Goal: Information Seeking & Learning: Find specific fact

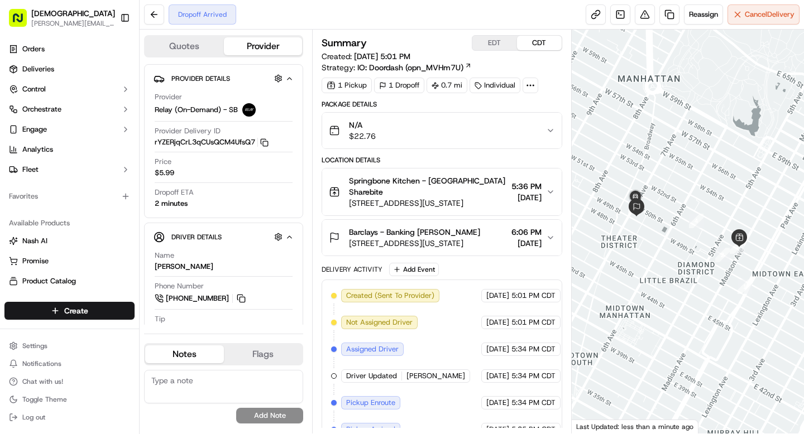
click at [535, 86] on icon at bounding box center [530, 85] width 10 height 10
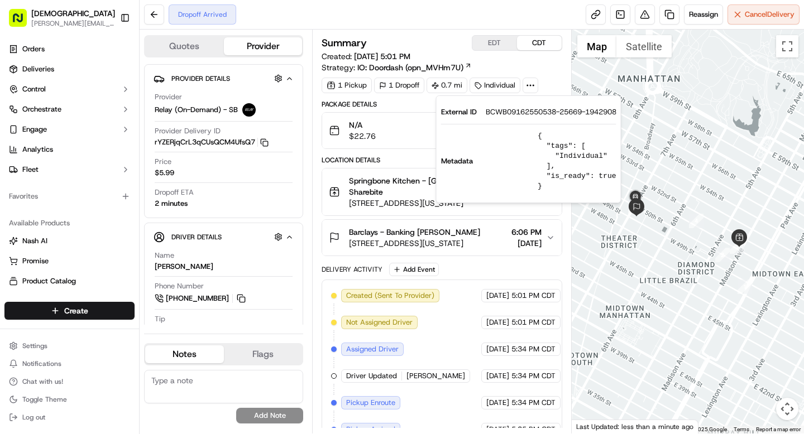
click at [516, 108] on span "BCWB09162550538-25669-1942908" at bounding box center [551, 112] width 131 height 10
copy span "BCWB09162550538"
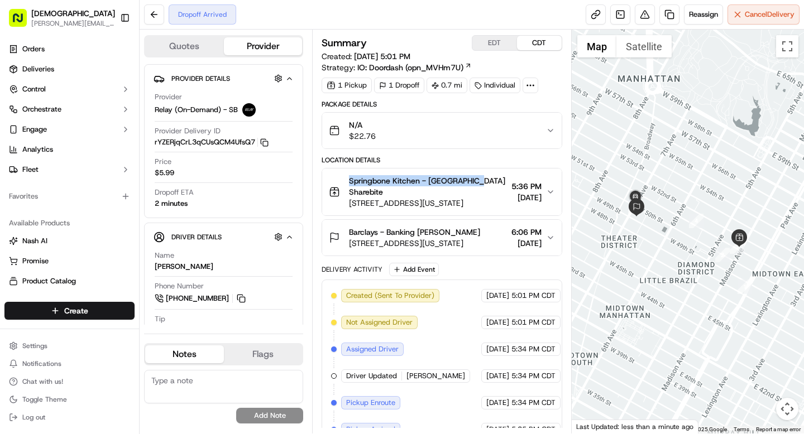
drag, startPoint x: 349, startPoint y: 180, endPoint x: 475, endPoint y: 180, distance: 125.6
click at [475, 180] on span "Springbone Kitchen - Midtown East Denis Sharebite" at bounding box center [427, 186] width 157 height 22
copy span "Springbone Kitchen - Midtown East"
drag, startPoint x: 419, startPoint y: 232, endPoint x: 459, endPoint y: 232, distance: 39.6
click at [459, 232] on div "Barclays - Banking Colin Arber" at bounding box center [414, 232] width 131 height 11
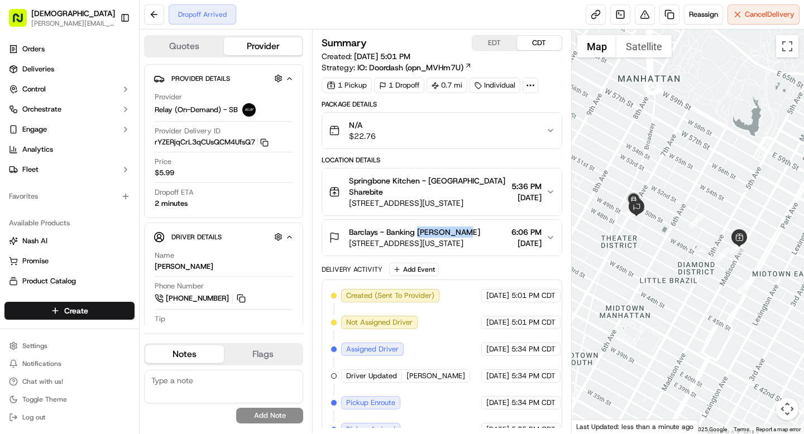
copy span "Colin Arber"
click at [449, 242] on span "745 7th Ave, New York, NY 10020, USA" at bounding box center [414, 243] width 131 height 11
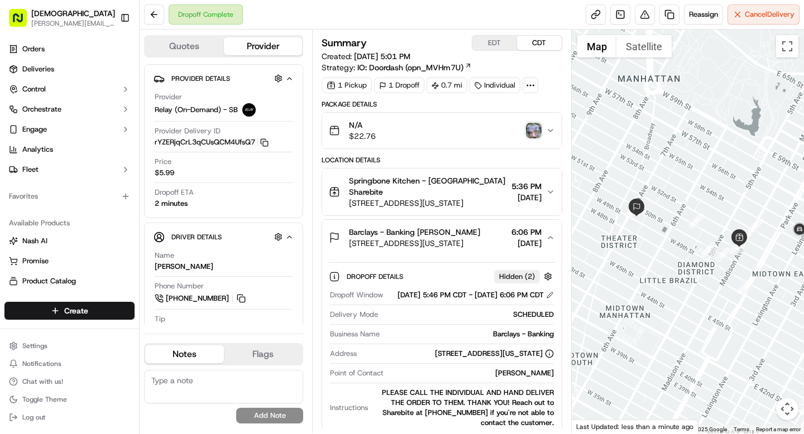
click at [530, 132] on img "button" at bounding box center [534, 131] width 16 height 16
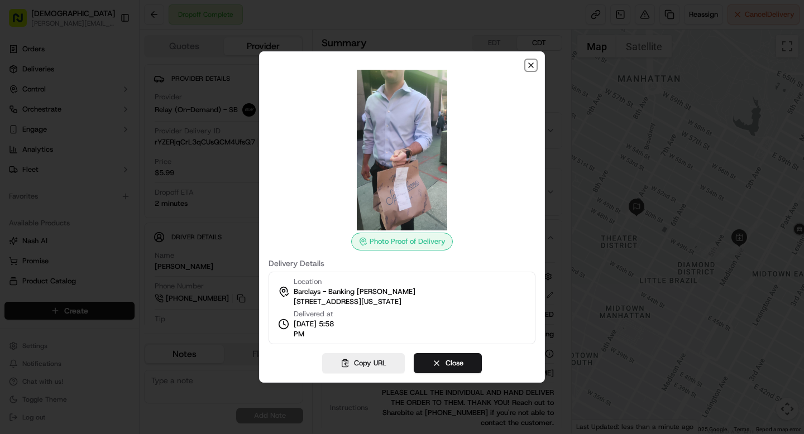
click at [528, 68] on icon "button" at bounding box center [530, 65] width 9 height 9
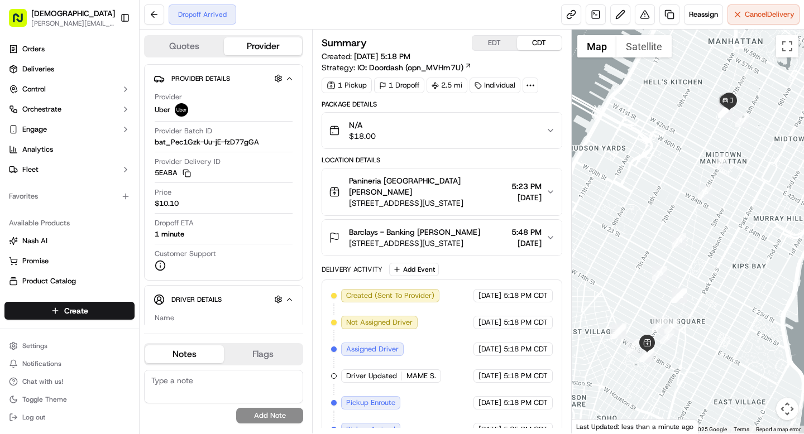
click at [528, 227] on span "5:48 PM" at bounding box center [526, 232] width 30 height 11
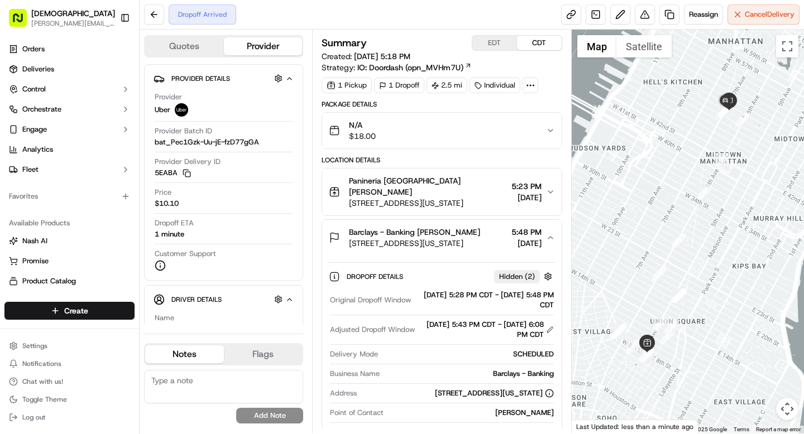
click at [524, 227] on span "5:48 PM" at bounding box center [526, 232] width 30 height 11
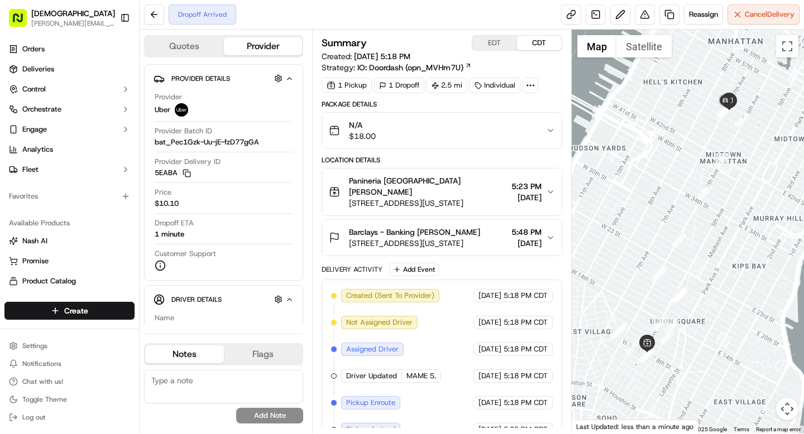
click at [530, 84] on icon at bounding box center [530, 85] width 10 height 10
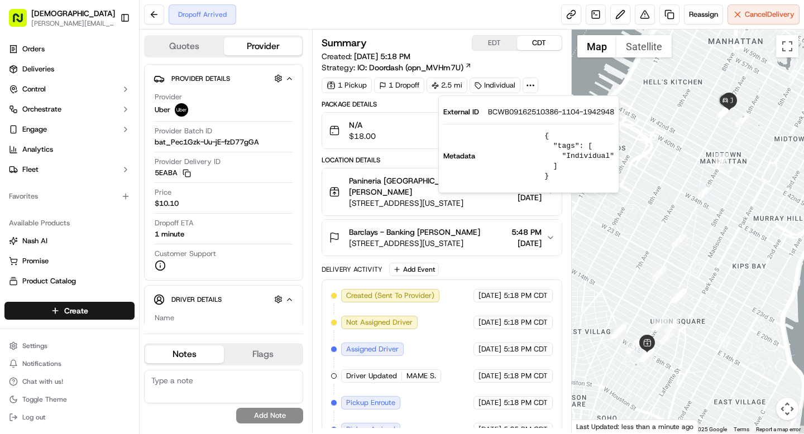
click at [520, 109] on span "BCWB09162510386-1104-1942948" at bounding box center [551, 112] width 126 height 10
copy span "BCWB09162510386"
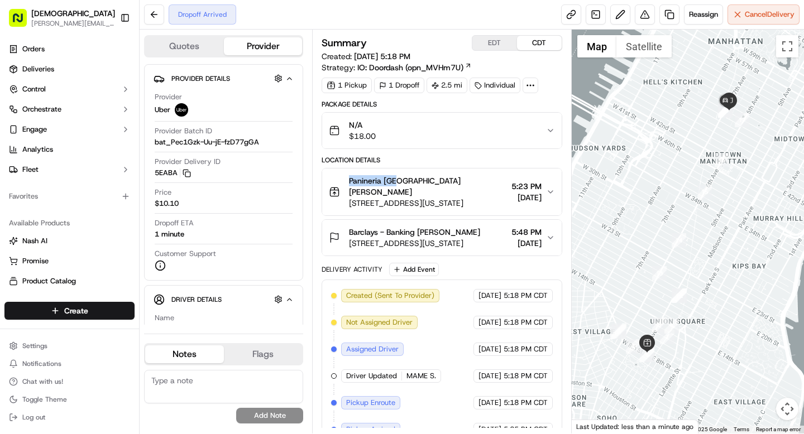
drag, startPoint x: 347, startPoint y: 179, endPoint x: 399, endPoint y: 182, distance: 51.4
click at [399, 182] on div "Panineria NYC Denis Sharebite 9 E 8th St, New York, NY 10003, USA" at bounding box center [418, 191] width 178 height 33
copy span "Panineria NYC"
drag, startPoint x: 418, startPoint y: 221, endPoint x: 469, endPoint y: 221, distance: 51.4
click at [469, 227] on span "Barclays - Banking Andrew Kelser" at bounding box center [414, 232] width 131 height 11
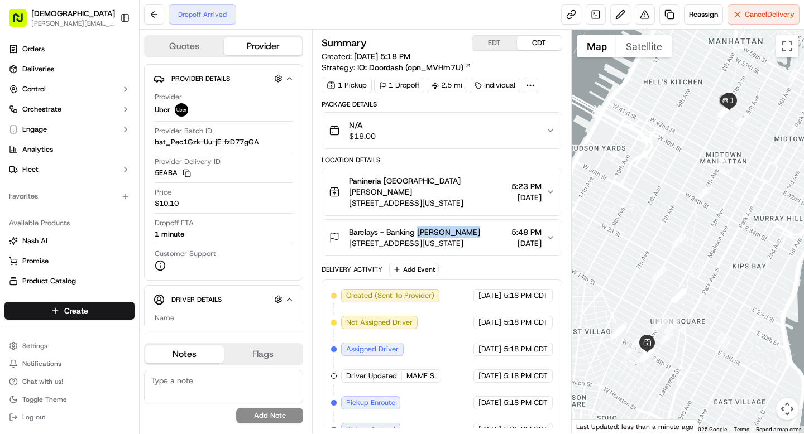
copy span "Andrew Kelser"
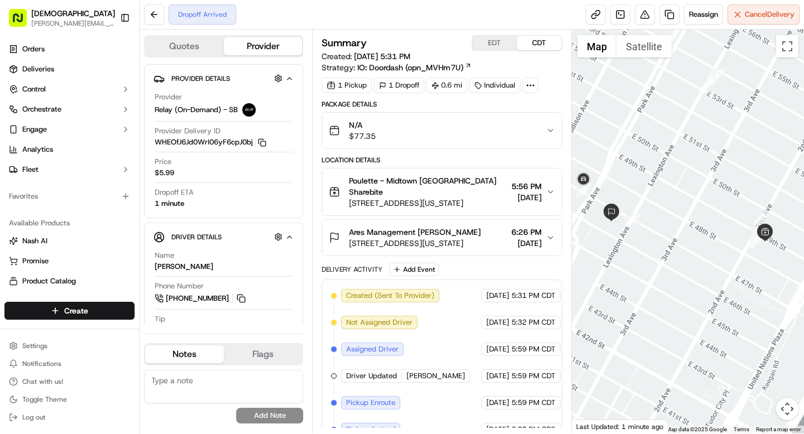
click at [528, 85] on circle at bounding box center [527, 85] width 1 height 1
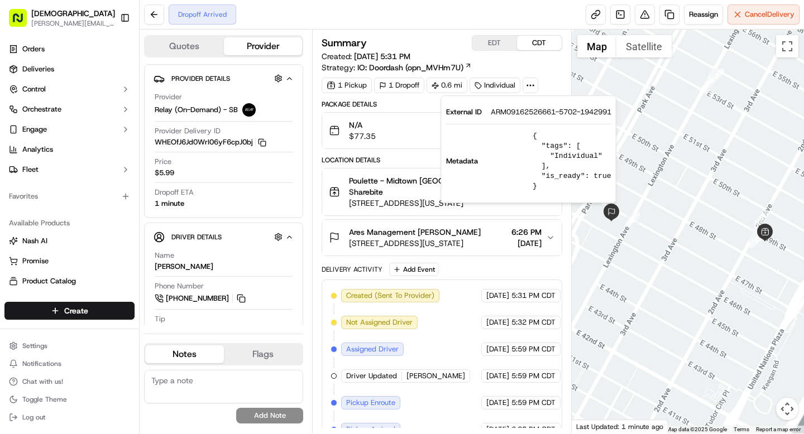
click at [529, 113] on span "ARM09162526661-5702-1942991" at bounding box center [551, 112] width 121 height 10
copy span "ARM09162526661"
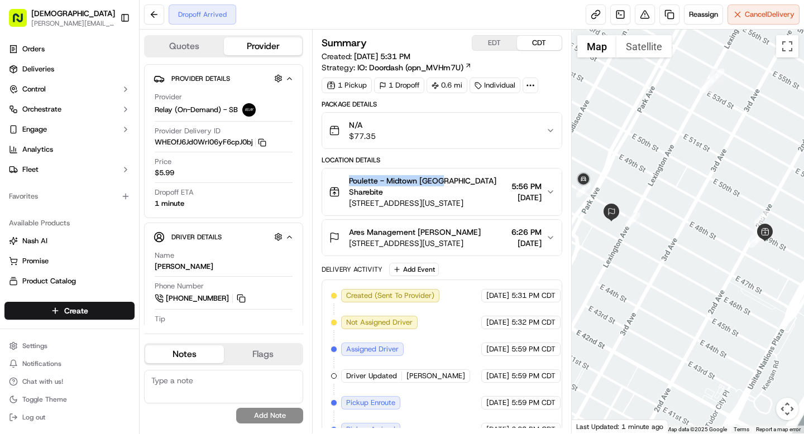
drag, startPoint x: 342, startPoint y: 179, endPoint x: 438, endPoint y: 183, distance: 96.1
click at [438, 183] on div "Poulette - Midtown East Denis Sharebite 304 E 49th St, New York, NY 10017, USA" at bounding box center [418, 191] width 178 height 33
copy span "Poulette - Midtown East"
drag, startPoint x: 418, startPoint y: 232, endPoint x: 480, endPoint y: 233, distance: 62.0
click at [480, 233] on div "Ares Management Alessandro Conte 245 Park Ave, New York, NY 10167 6:26 PM 09/16…" at bounding box center [437, 238] width 217 height 22
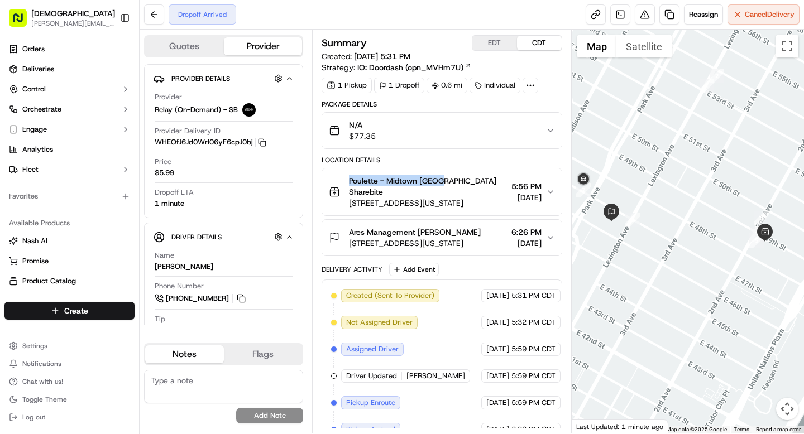
copy span "Alessandro Conte"
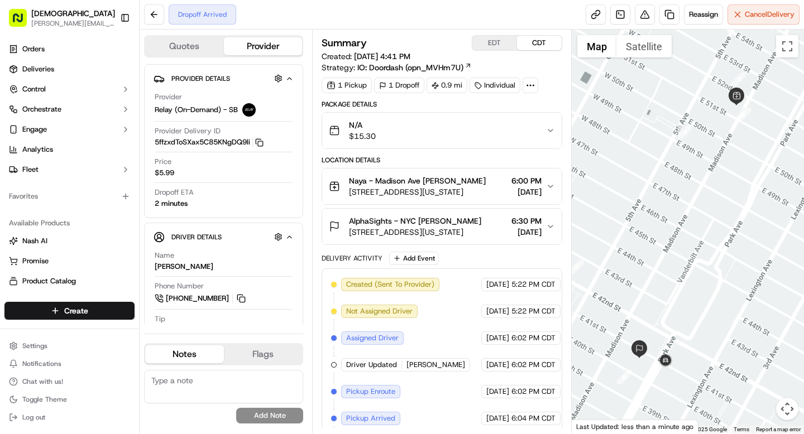
click at [531, 85] on circle at bounding box center [530, 85] width 1 height 1
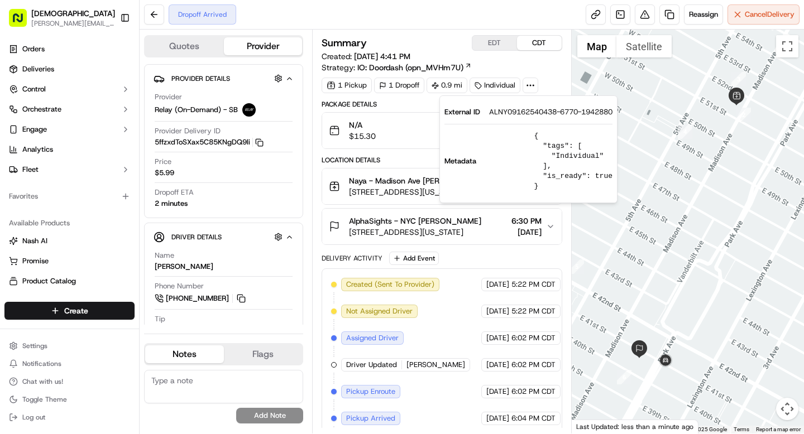
click at [528, 112] on span "ALNY09162540438-6770-1942880" at bounding box center [550, 112] width 123 height 10
copy span "ALNY09162540438"
click at [399, 152] on div "Package Details N/A $15.30 Location Details Naya - Madison Ave Denis Sharebite …" at bounding box center [442, 307] width 240 height 415
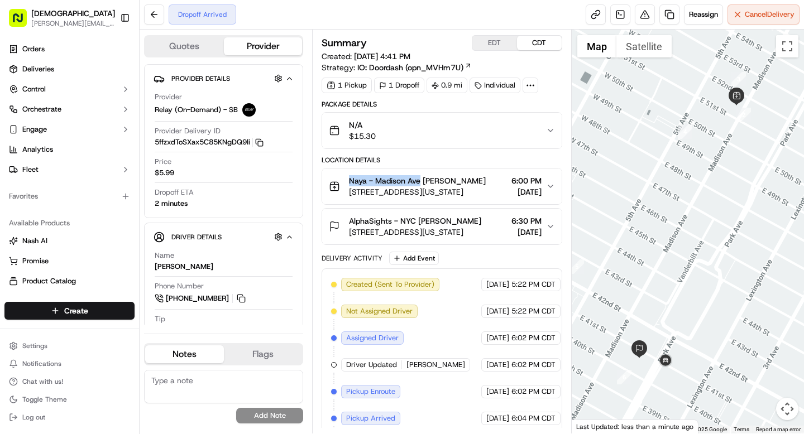
drag, startPoint x: 346, startPoint y: 181, endPoint x: 419, endPoint y: 181, distance: 73.1
click at [419, 181] on div "Naya - Madison Ave Denis Sharebite 488 Madison Ave, New York, NY 10022, USA" at bounding box center [407, 186] width 157 height 22
copy span "Naya - Madison Ave"
drag, startPoint x: 418, startPoint y: 221, endPoint x: 459, endPoint y: 221, distance: 41.3
click at [459, 221] on div "AlphaSights - NYC Alex Padilla" at bounding box center [415, 220] width 132 height 11
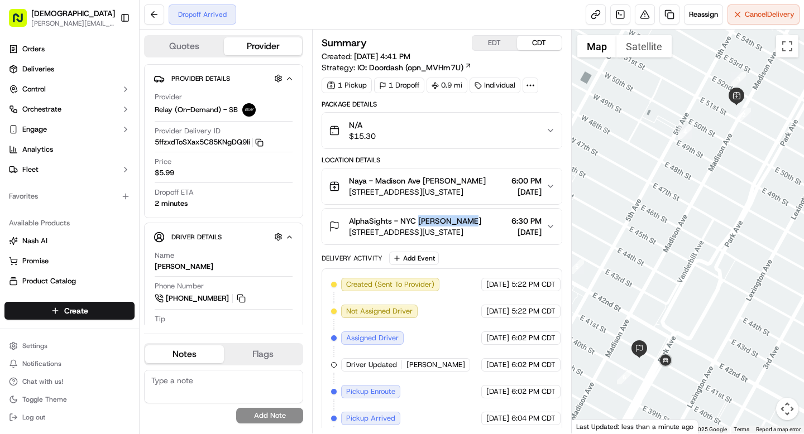
copy span "Alex Padilla"
click at [127, 18] on button "Toggle Sidebar" at bounding box center [125, 17] width 19 height 19
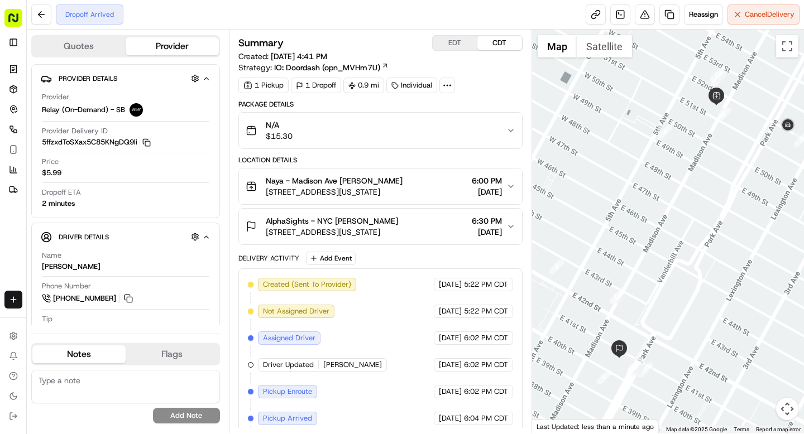
click at [404, 20] on div "Dropoff Arrived Reassign Cancel Delivery" at bounding box center [415, 15] width 777 height 30
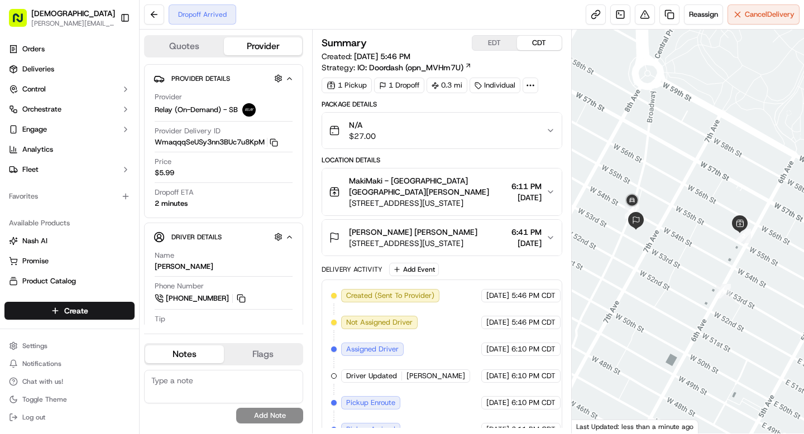
click at [532, 87] on icon at bounding box center [530, 85] width 10 height 10
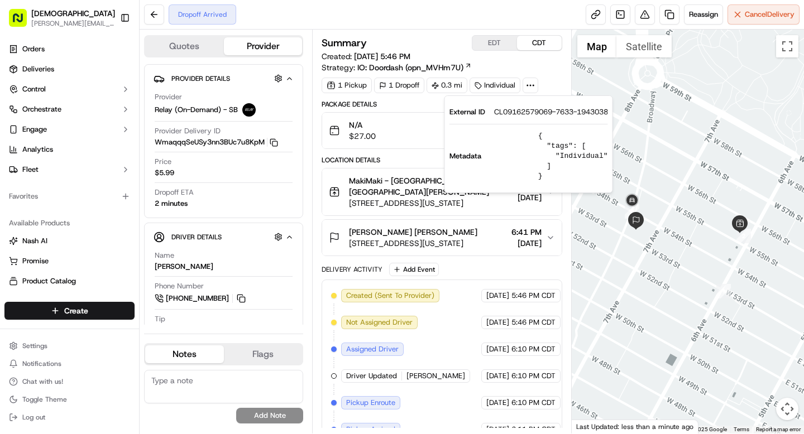
click at [521, 109] on span "CL09162579069-7633-1943038" at bounding box center [551, 112] width 114 height 10
copy span "CL09162579069"
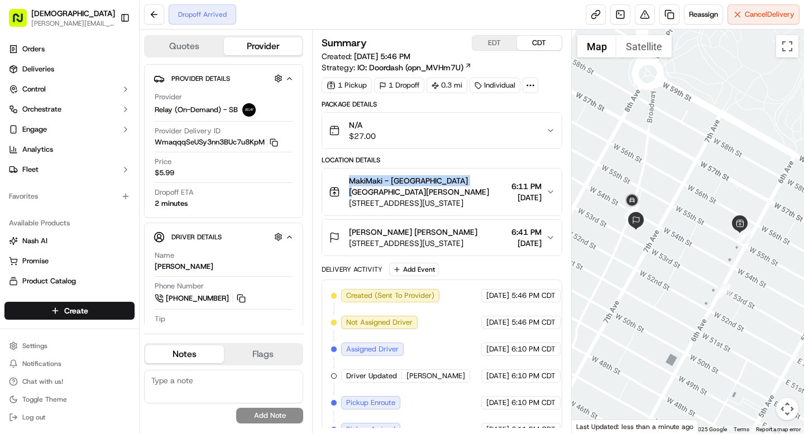
drag, startPoint x: 347, startPoint y: 179, endPoint x: 461, endPoint y: 182, distance: 113.4
click at [461, 182] on div "MakiMaki - Central Park South Denis Sharebite 1369 6th Ave, New York, NY 10019,…" at bounding box center [418, 191] width 178 height 33
copy span "MakiMaki - Central Park South"
drag, startPoint x: 412, startPoint y: 231, endPoint x: 471, endPoint y: 232, distance: 59.2
click at [471, 232] on div "Chaffetz Lindsey Marcel Engholm" at bounding box center [413, 232] width 128 height 11
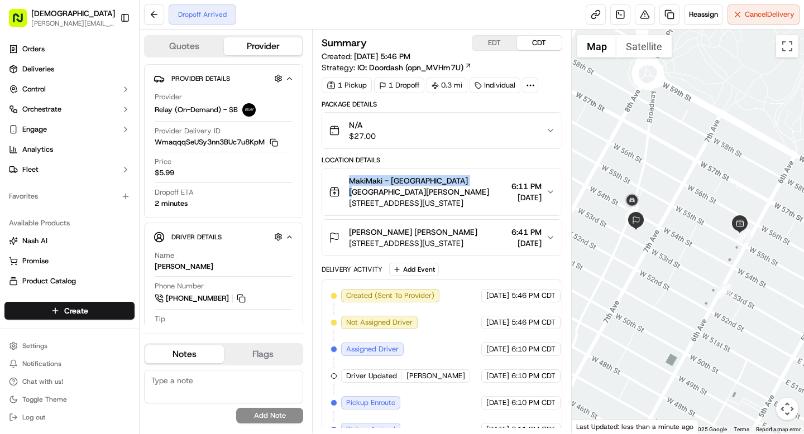
copy span "Marcel Engholm"
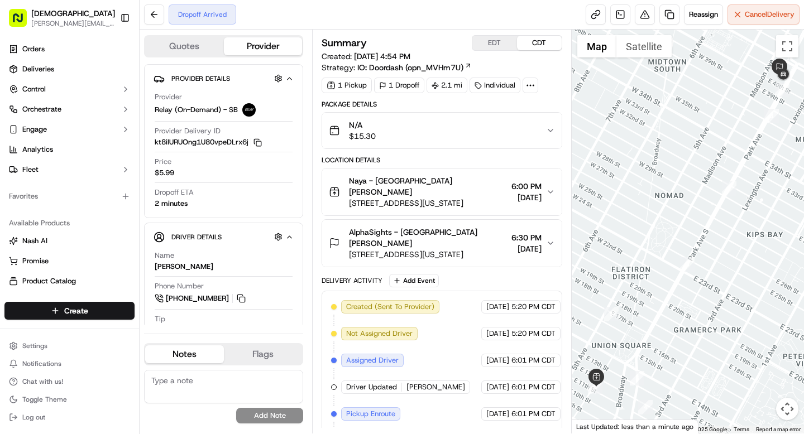
click at [531, 87] on icon at bounding box center [530, 85] width 10 height 10
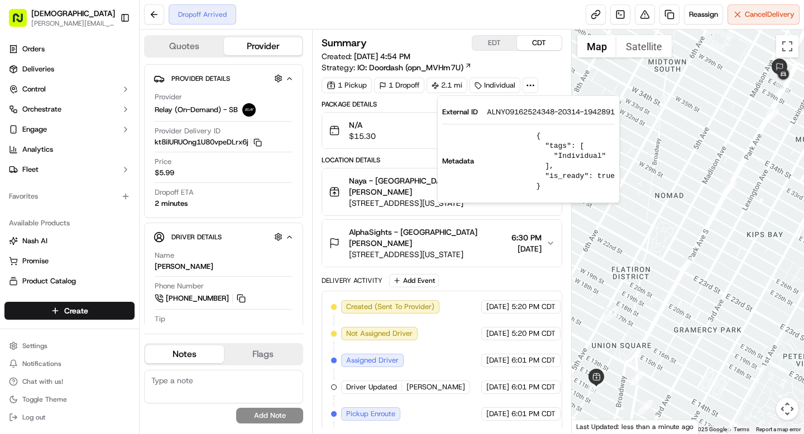
click at [516, 113] on span "ALNY09162524348-20314-1942891" at bounding box center [551, 112] width 128 height 10
copy span "ALNY09162524348"
click at [317, 178] on div "Summary EDT CDT Created: [DATE] 4:54 PM Strategy: IO: Doordash (opn_MVHm7U) 1 P…" at bounding box center [441, 232] width 259 height 404
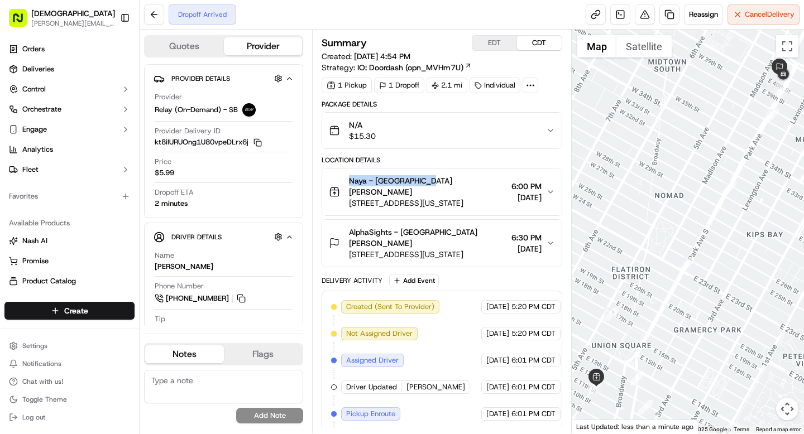
drag, startPoint x: 349, startPoint y: 181, endPoint x: 427, endPoint y: 184, distance: 77.1
click at [427, 184] on span "Naya - [GEOGRAPHIC_DATA] [PERSON_NAME]" at bounding box center [427, 186] width 157 height 22
copy span "Naya - [GEOGRAPHIC_DATA]"
drag, startPoint x: 419, startPoint y: 221, endPoint x: 466, endPoint y: 223, distance: 46.9
click at [466, 227] on span "AlphaSights - [GEOGRAPHIC_DATA] [PERSON_NAME]" at bounding box center [427, 238] width 157 height 22
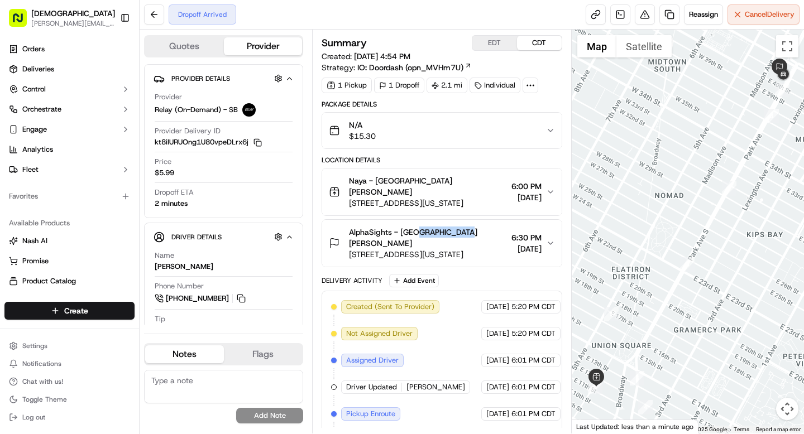
copy span "[PERSON_NAME]"
click at [126, 21] on button "Toggle Sidebar" at bounding box center [125, 17] width 19 height 19
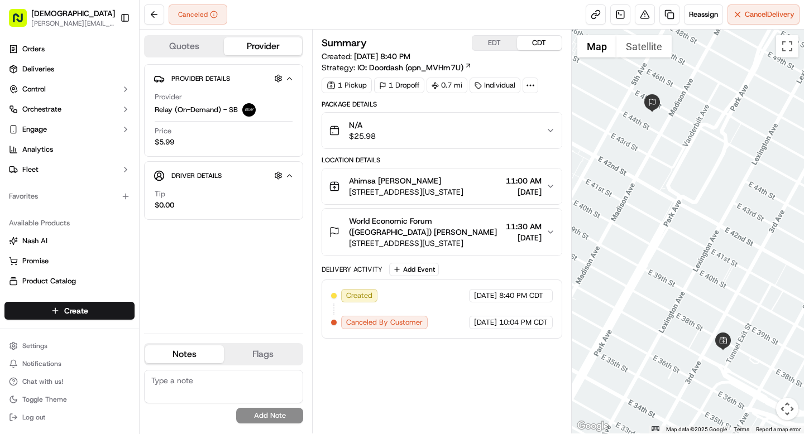
click at [467, 235] on span "World Economic Forum ([GEOGRAPHIC_DATA]) [PERSON_NAME]" at bounding box center [425, 226] width 152 height 22
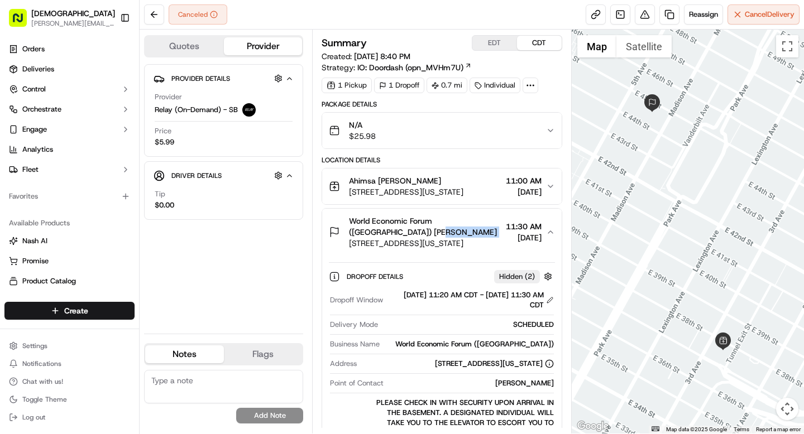
click at [467, 235] on span "World Economic Forum ([GEOGRAPHIC_DATA]) [PERSON_NAME]" at bounding box center [425, 226] width 152 height 22
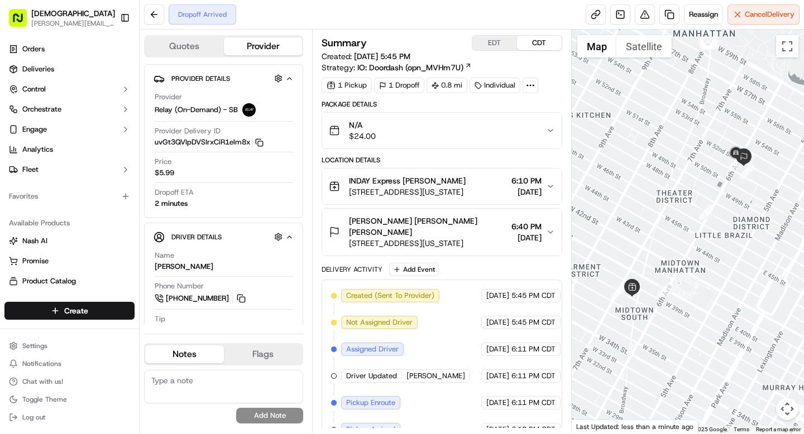
click at [488, 216] on div "Neuberger Berman Arhant Batra" at bounding box center [427, 226] width 157 height 22
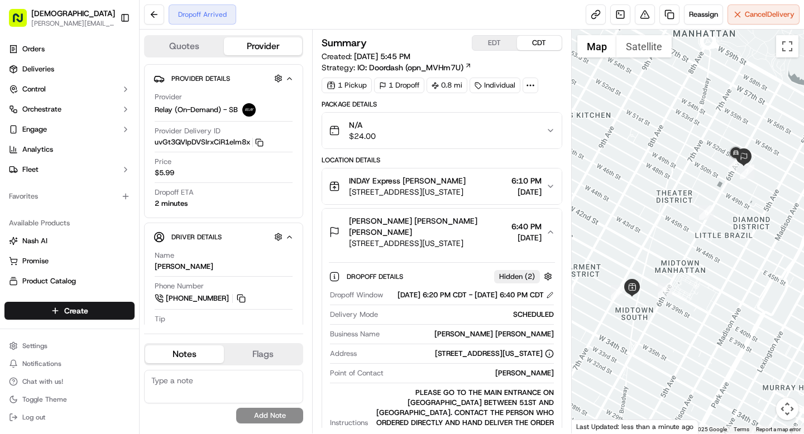
click at [486, 220] on div "Neuberger Berman Arhant Batra" at bounding box center [427, 226] width 157 height 22
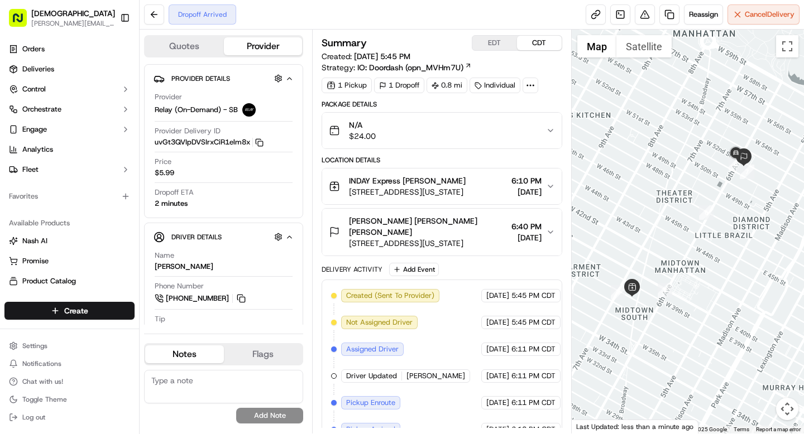
click at [530, 83] on icon at bounding box center [530, 85] width 10 height 10
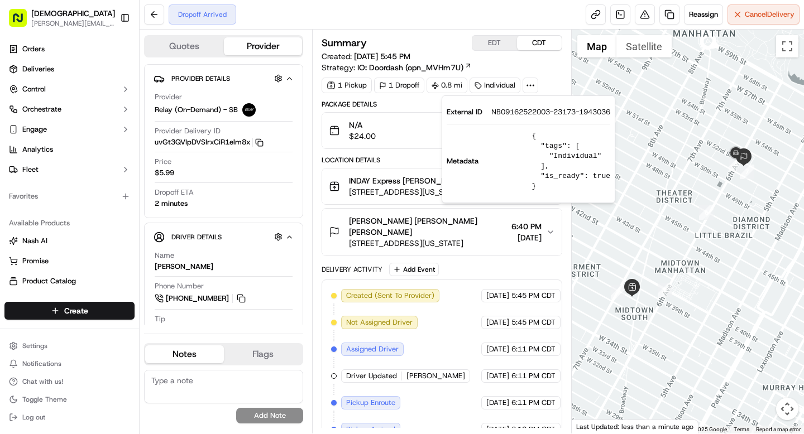
click at [524, 110] on span "NB09162522003-23173-1943036" at bounding box center [550, 112] width 119 height 10
copy span "NB09162522003"
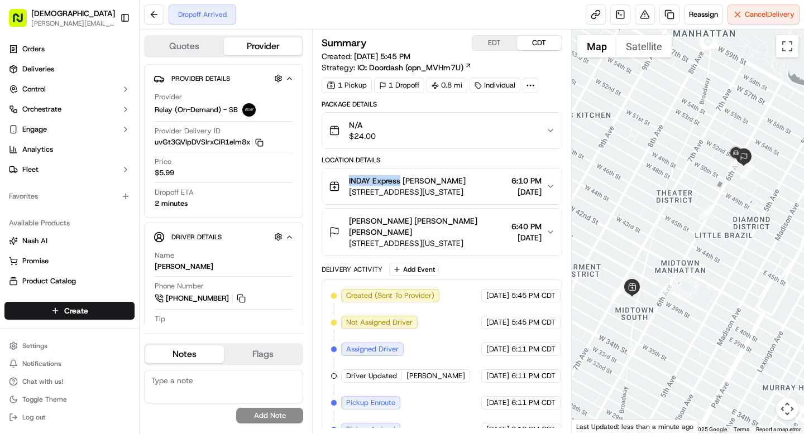
drag, startPoint x: 349, startPoint y: 181, endPoint x: 401, endPoint y: 182, distance: 51.9
click at [401, 182] on span "INDAY Express Denis Sharebite" at bounding box center [407, 180] width 117 height 11
copy span "INDAY Express"
drag, startPoint x: 419, startPoint y: 221, endPoint x: 466, endPoint y: 221, distance: 46.9
click at [466, 221] on div "Neuberger Berman Arhant Batra" at bounding box center [427, 226] width 157 height 22
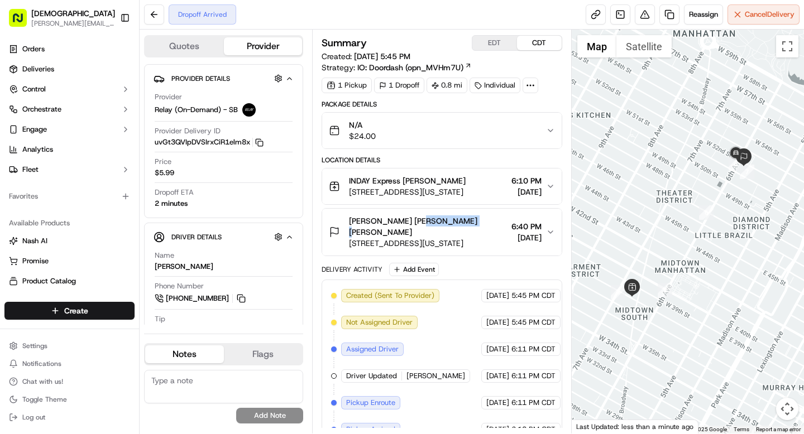
copy span "Arhant Batra"
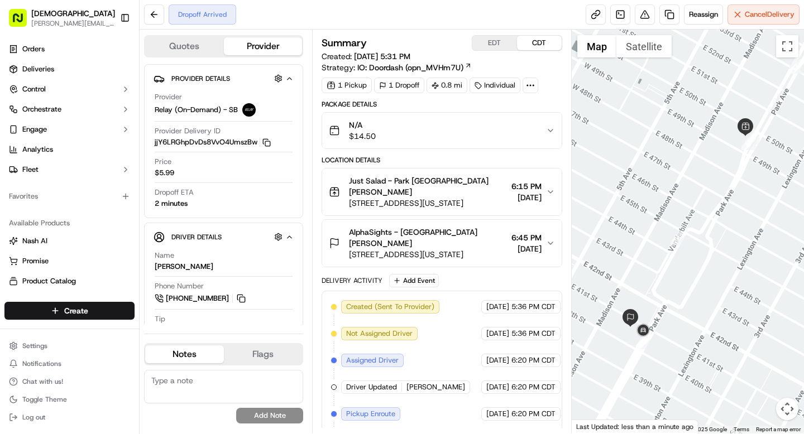
click at [511, 232] on span "6:45 PM" at bounding box center [526, 237] width 30 height 11
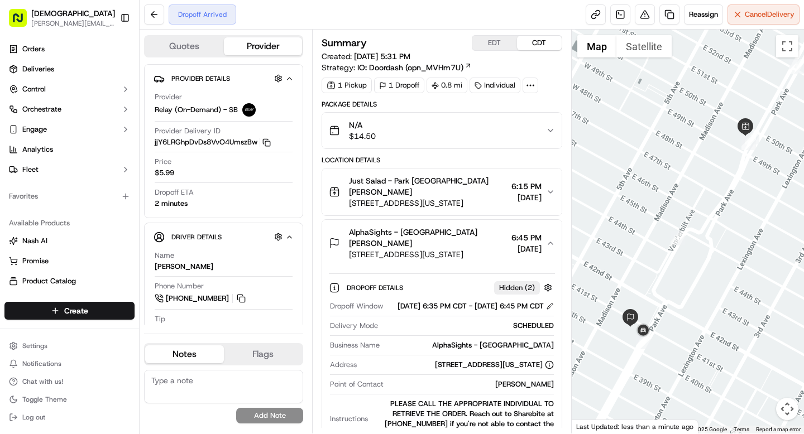
click at [511, 232] on span "6:45 PM" at bounding box center [526, 237] width 30 height 11
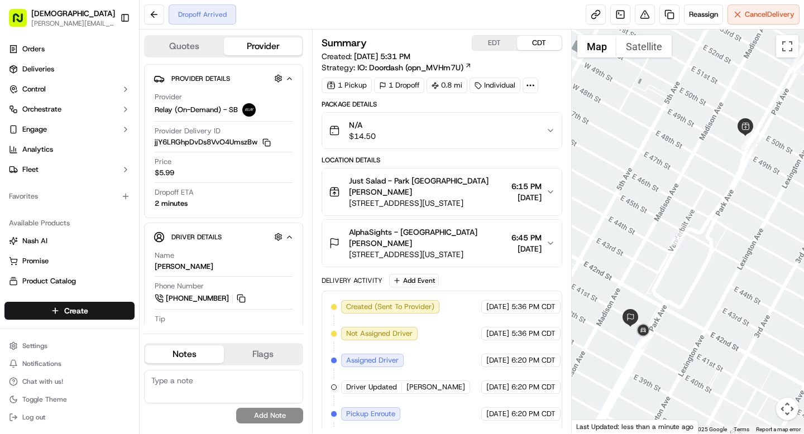
click at [531, 85] on circle at bounding box center [530, 85] width 1 height 1
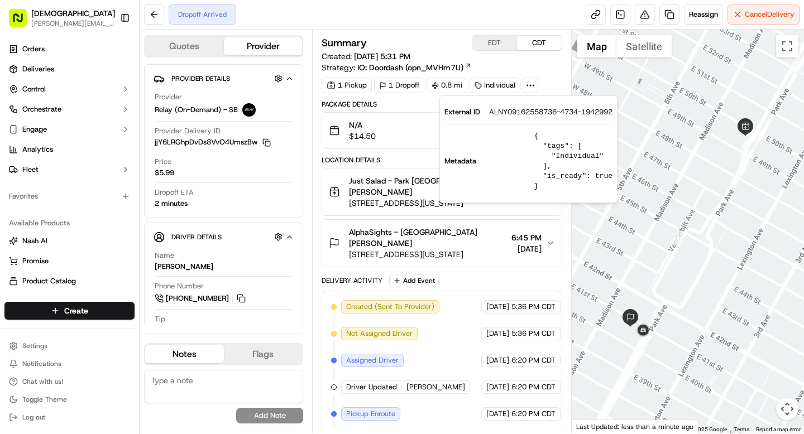
click at [526, 112] on span "ALNY09162558736-4734-1942992" at bounding box center [550, 112] width 123 height 10
copy span "ALNY09162558736"
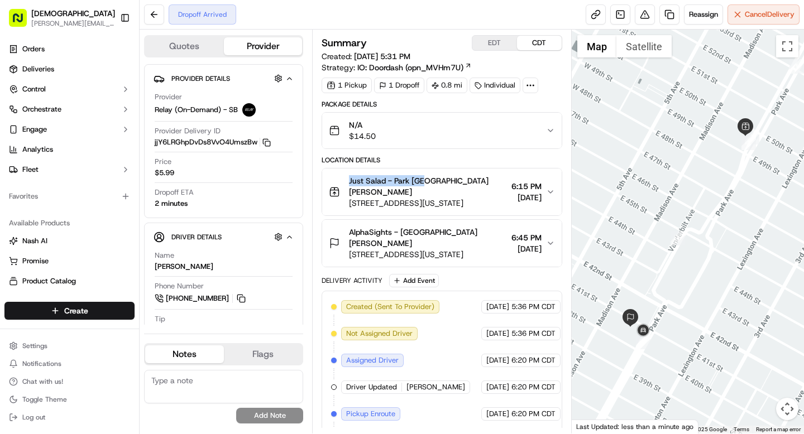
drag, startPoint x: 347, startPoint y: 181, endPoint x: 423, endPoint y: 182, distance: 76.5
click at [423, 182] on div "Just Salad - Park Ave Denis Sharebite 300 Park Ave, New York, NY 10022, USA" at bounding box center [418, 191] width 178 height 33
copy span "Just Salad - Park Ave"
drag, startPoint x: 419, startPoint y: 219, endPoint x: 465, endPoint y: 219, distance: 46.3
click at [465, 227] on div "AlphaSights - NYC Robert Leigh" at bounding box center [427, 238] width 157 height 22
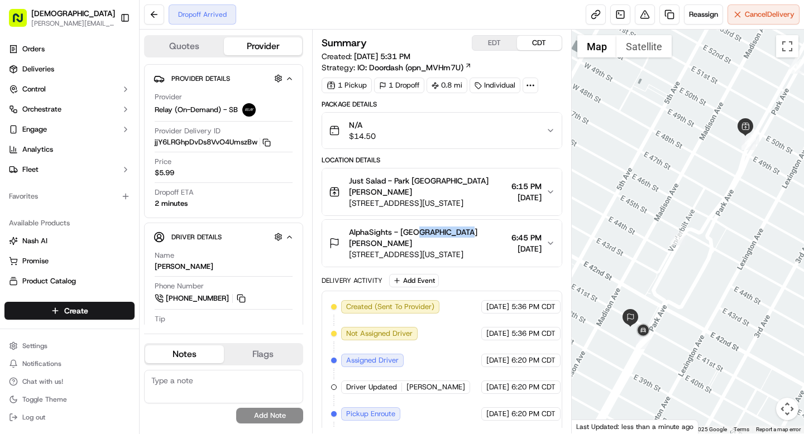
copy span "Robert Leigh"
click at [123, 21] on button "Toggle Sidebar" at bounding box center [125, 17] width 19 height 19
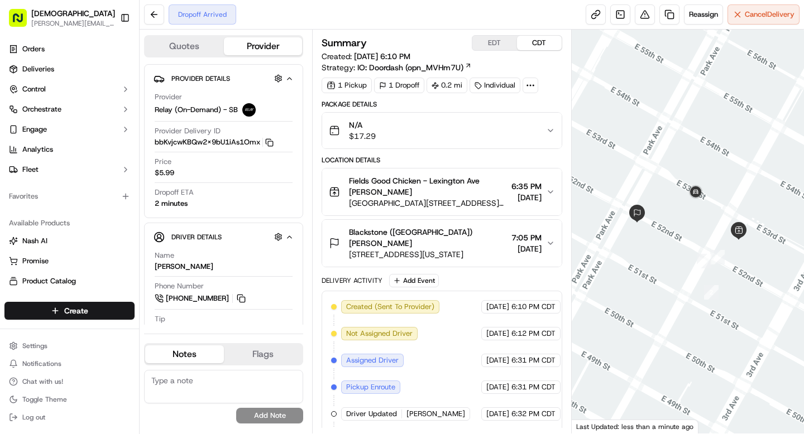
click at [534, 90] on div at bounding box center [531, 86] width 16 height 16
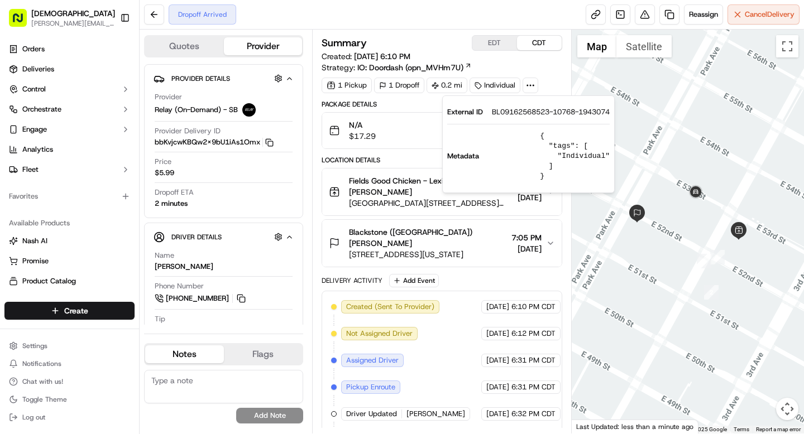
click at [521, 114] on span "BL09162568523-10768-1943074" at bounding box center [551, 112] width 118 height 10
copy span "BL09162568523"
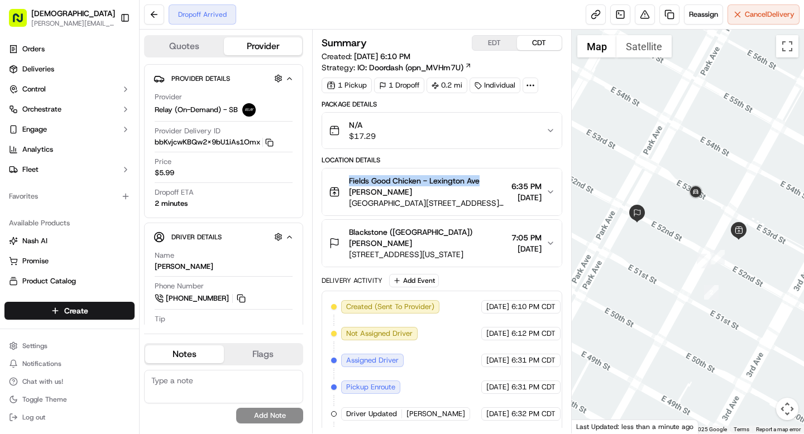
drag, startPoint x: 349, startPoint y: 179, endPoint x: 479, endPoint y: 185, distance: 130.2
click at [479, 185] on span "Fields Good Chicken - Lexington Ave [PERSON_NAME]" at bounding box center [427, 186] width 157 height 22
copy span "Fields Good Chicken - [GEOGRAPHIC_DATA]"
drag, startPoint x: 409, startPoint y: 234, endPoint x: 462, endPoint y: 231, distance: 52.5
click at [462, 231] on span "Blackstone ([GEOGRAPHIC_DATA]) [PERSON_NAME]" at bounding box center [427, 238] width 157 height 22
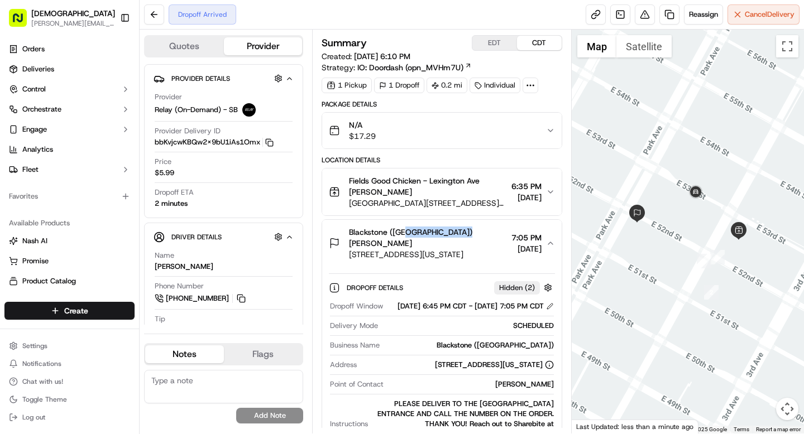
drag, startPoint x: 471, startPoint y: 231, endPoint x: 407, endPoint y: 232, distance: 64.2
click at [407, 232] on div "Blackstone ([GEOGRAPHIC_DATA]) [PERSON_NAME]" at bounding box center [427, 238] width 157 height 22
copy span "[PERSON_NAME]"
